Goal: Transaction & Acquisition: Book appointment/travel/reservation

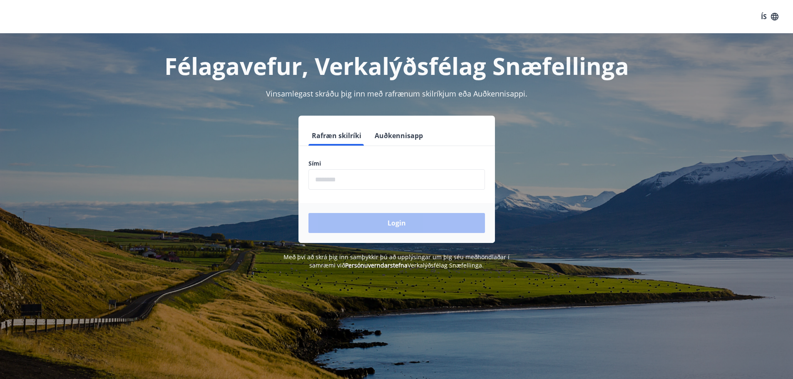
click at [357, 179] on input "phone" at bounding box center [396, 179] width 176 height 20
type input "********"
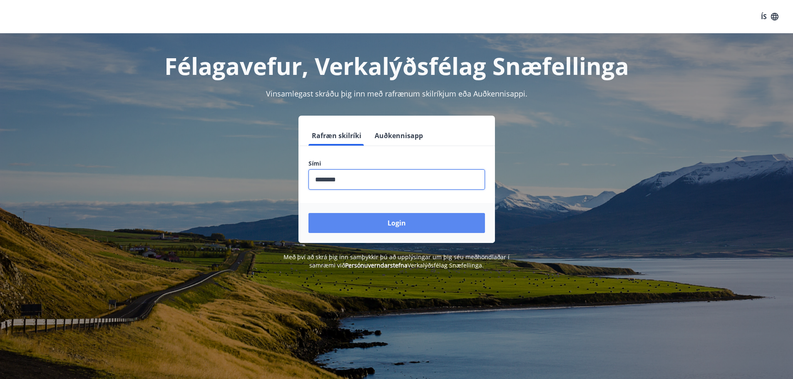
click at [387, 218] on button "Login" at bounding box center [396, 223] width 176 height 20
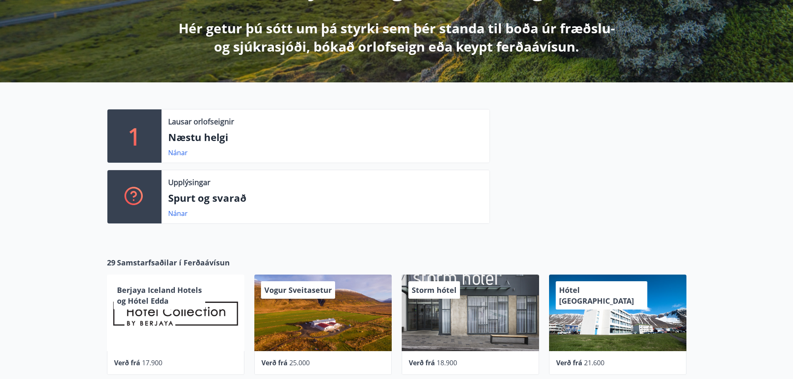
scroll to position [250, 0]
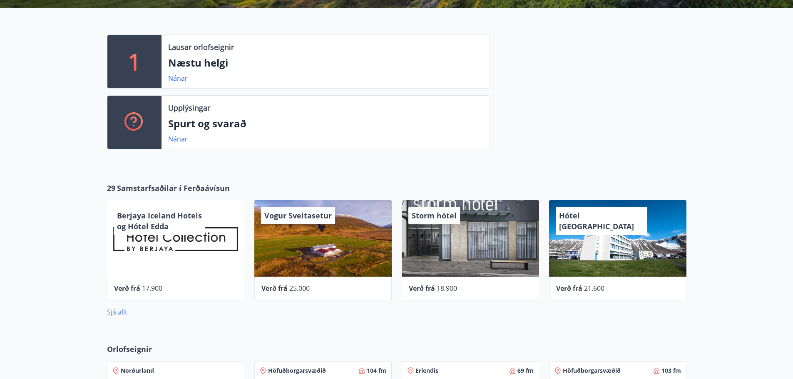
click at [123, 311] on link "Sjá allt" at bounding box center [117, 312] width 20 height 9
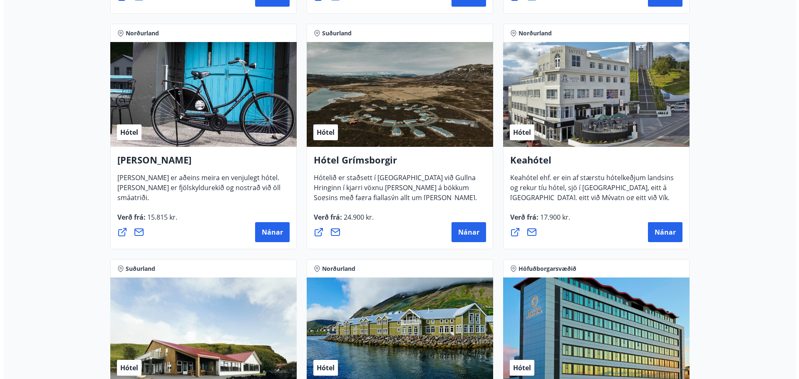
scroll to position [375, 0]
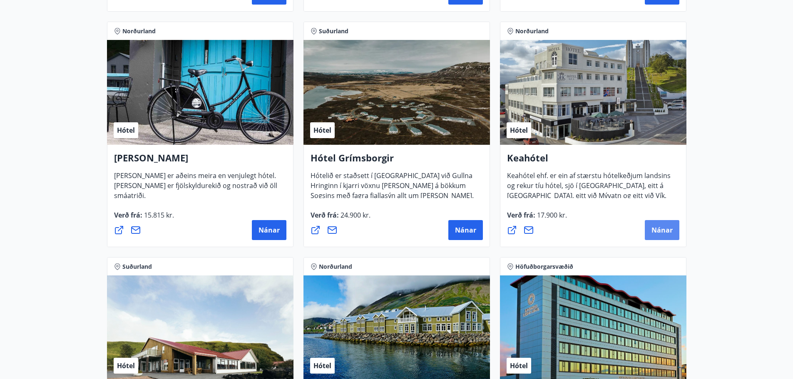
click at [665, 235] on button "Nánar" at bounding box center [662, 230] width 35 height 20
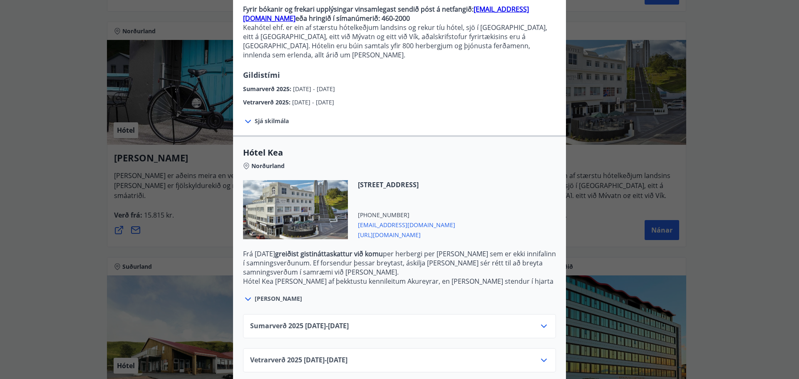
scroll to position [87, 0]
click at [546, 316] on div "Sumarverð [PHONE_NUMBER][DATE] - [DATE]" at bounding box center [399, 326] width 313 height 24
click at [543, 321] on icon at bounding box center [544, 326] width 10 height 10
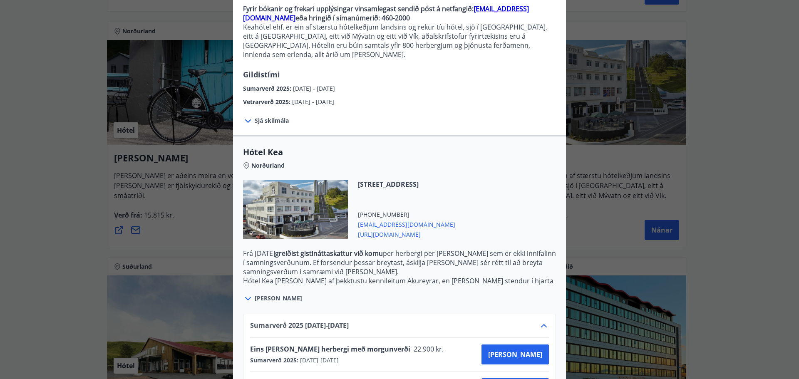
scroll to position [154, 0]
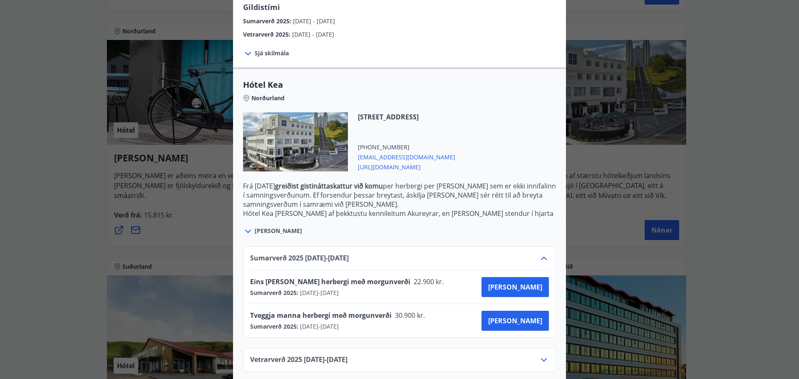
click at [725, 265] on div "Keahótel Fyrir bókanir og frekari upplýsingar vinsamlegast sendið póst á netfan…" at bounding box center [399, 189] width 799 height 379
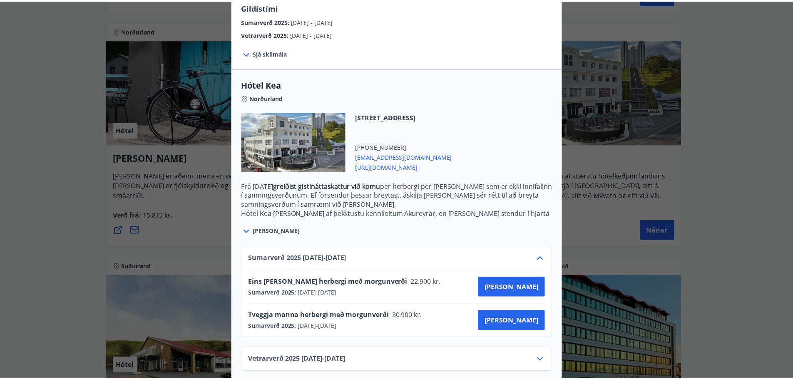
scroll to position [0, 0]
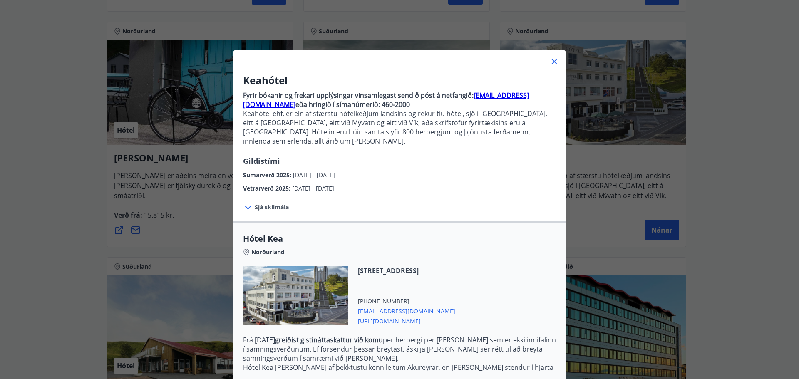
click at [744, 191] on div "Keahótel Fyrir bókanir og frekari upplýsingar vinsamlegast sendið póst á netfan…" at bounding box center [399, 189] width 799 height 379
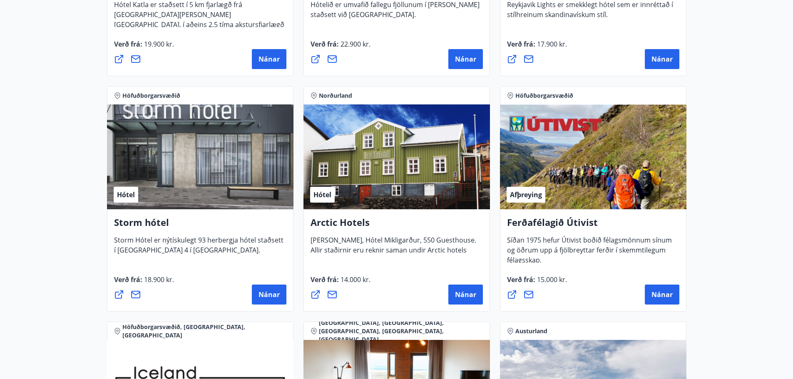
scroll to position [791, 0]
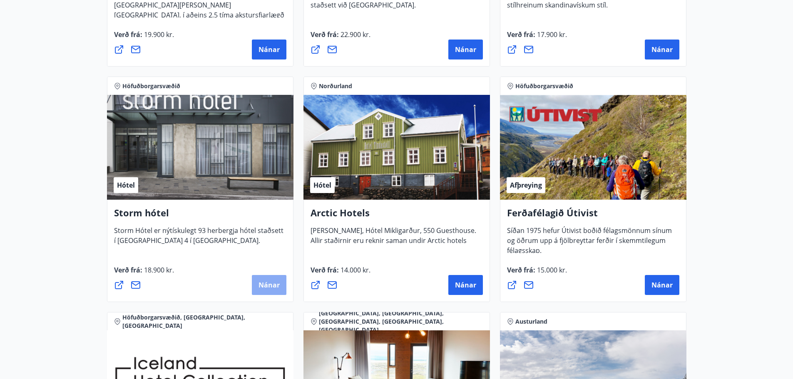
click at [264, 282] on span "Nánar" at bounding box center [268, 285] width 21 height 9
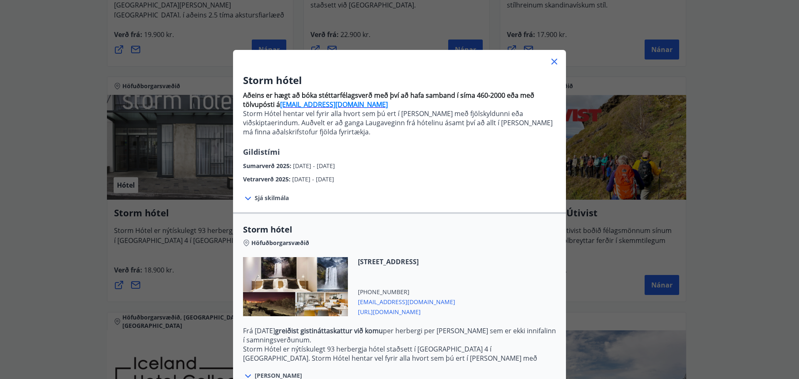
click at [549, 60] on icon at bounding box center [554, 62] width 10 height 10
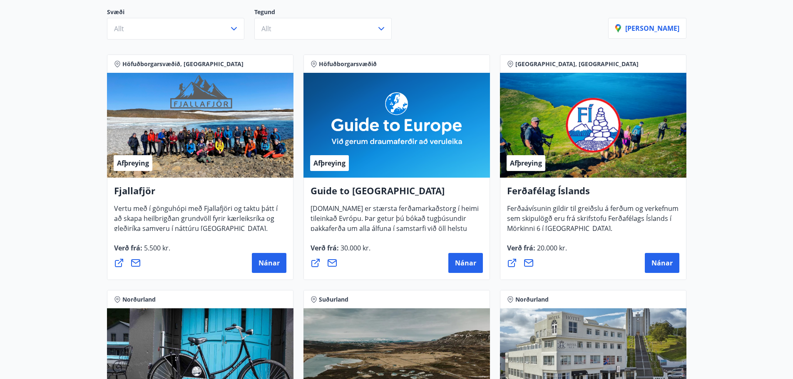
scroll to position [83, 0]
